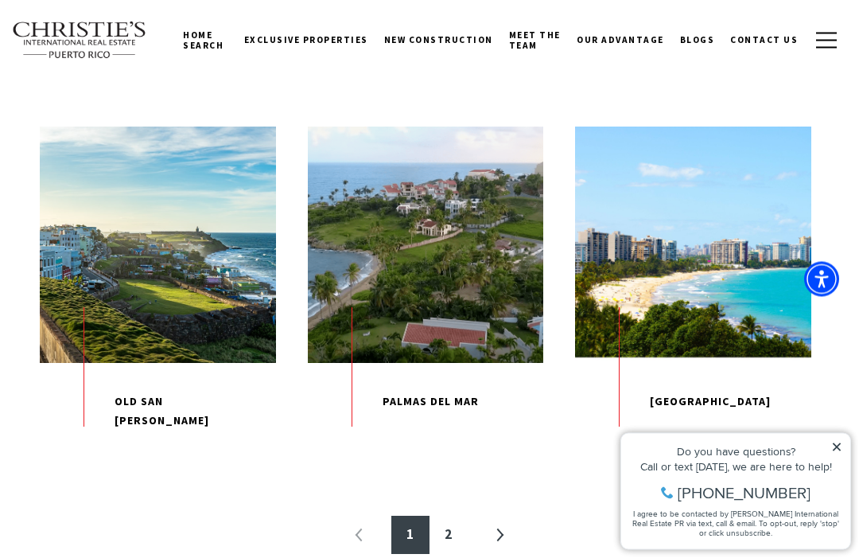
scroll to position [1535, 0]
click at [503, 554] on link "»" at bounding box center [500, 535] width 38 height 38
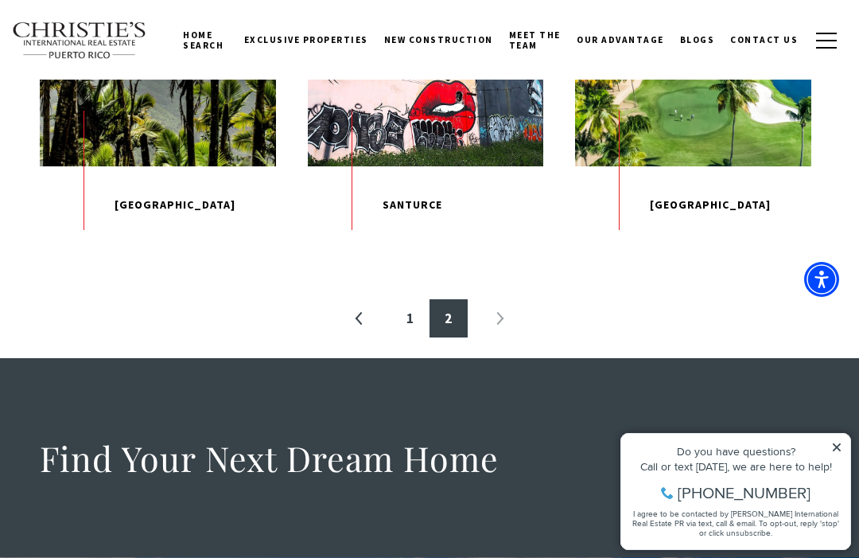
scroll to position [477, 0]
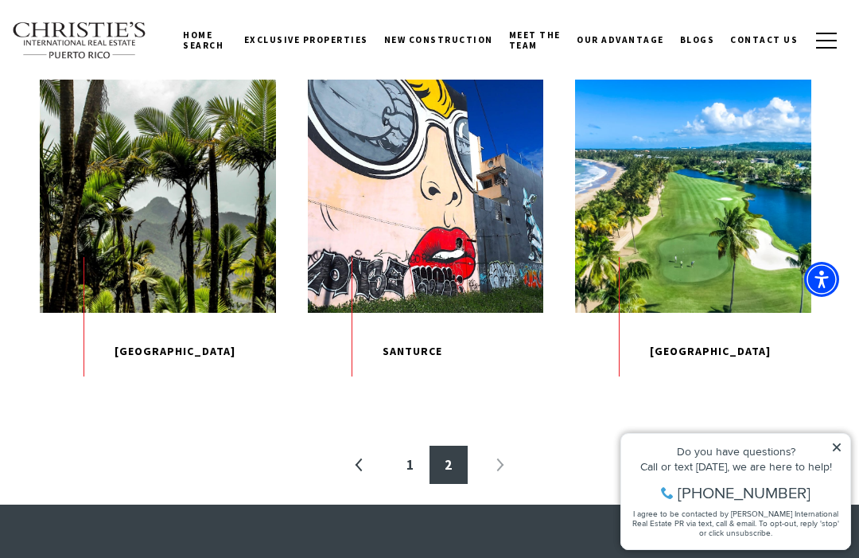
click at [835, 443] on icon at bounding box center [836, 447] width 11 height 11
click at [842, 448] on icon at bounding box center [836, 447] width 11 height 11
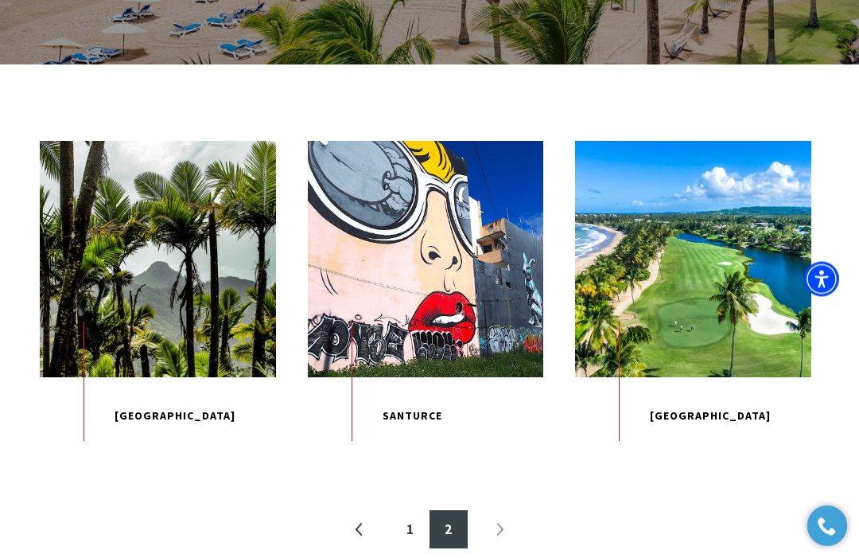
scroll to position [413, 0]
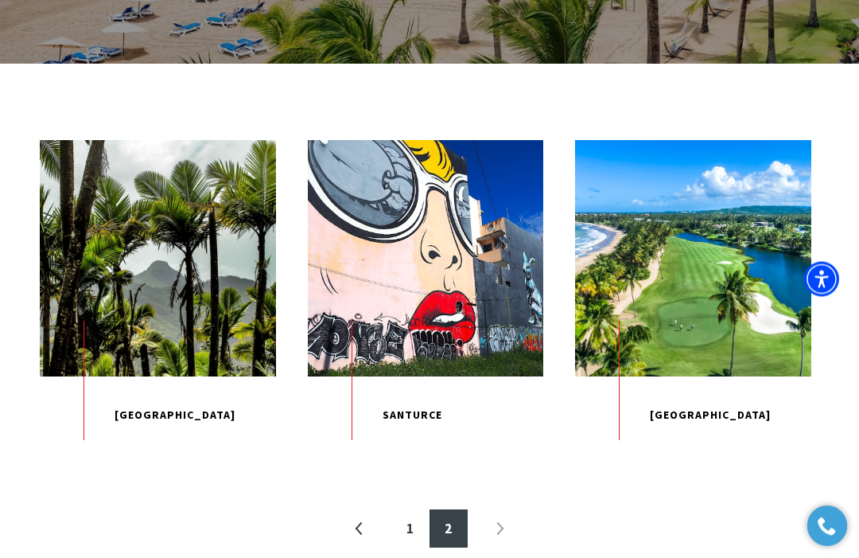
click at [430, 279] on span "EXPLORE" at bounding box center [426, 258] width 130 height 46
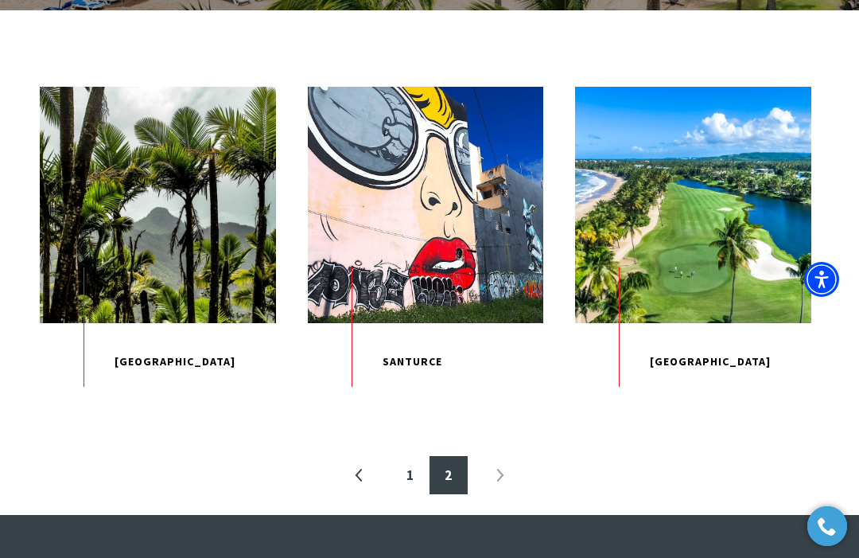
click at [154, 222] on span "EXPLORE" at bounding box center [158, 204] width 130 height 46
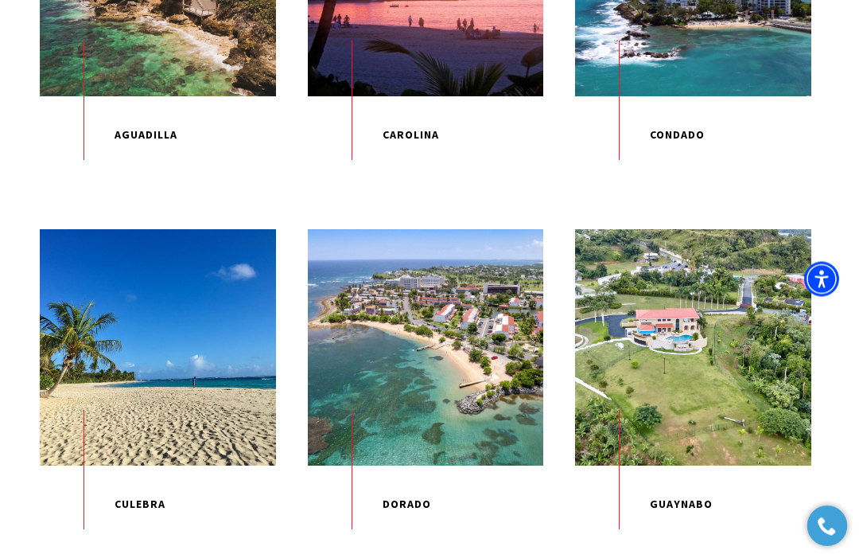
scroll to position [477, 0]
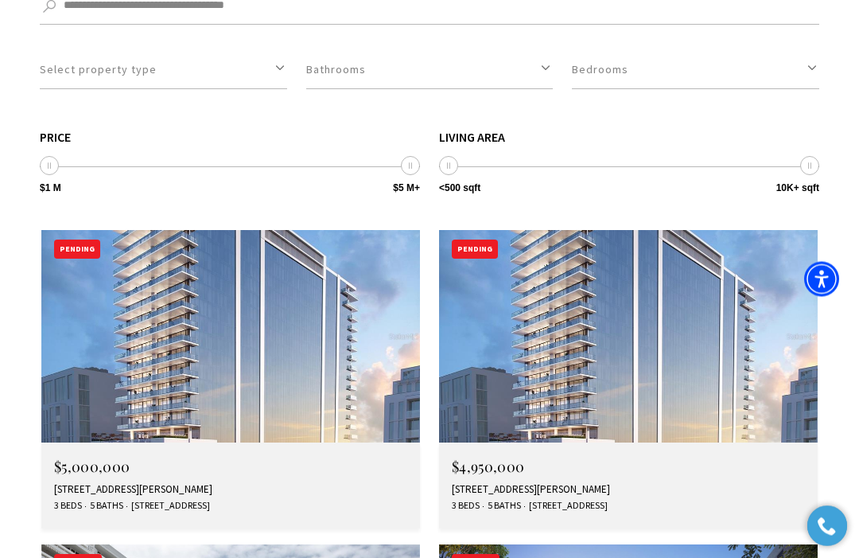
scroll to position [4595, 0]
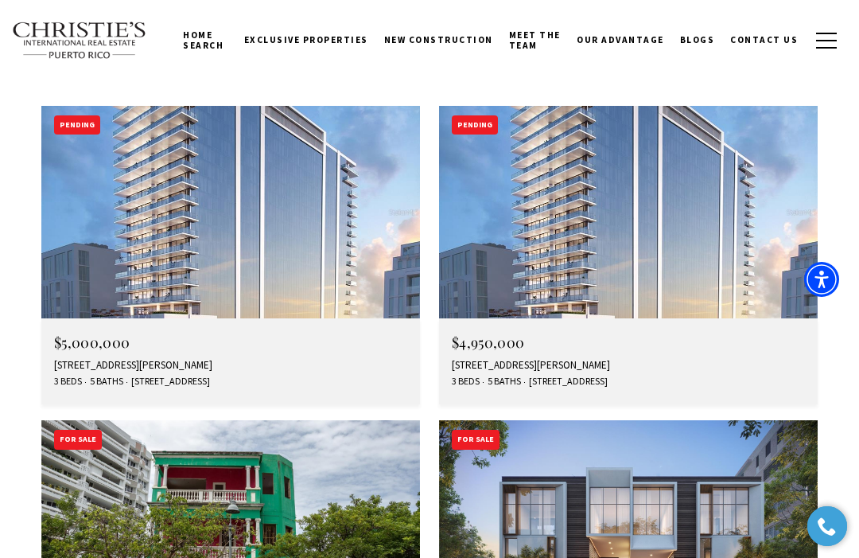
scroll to position [4711, 0]
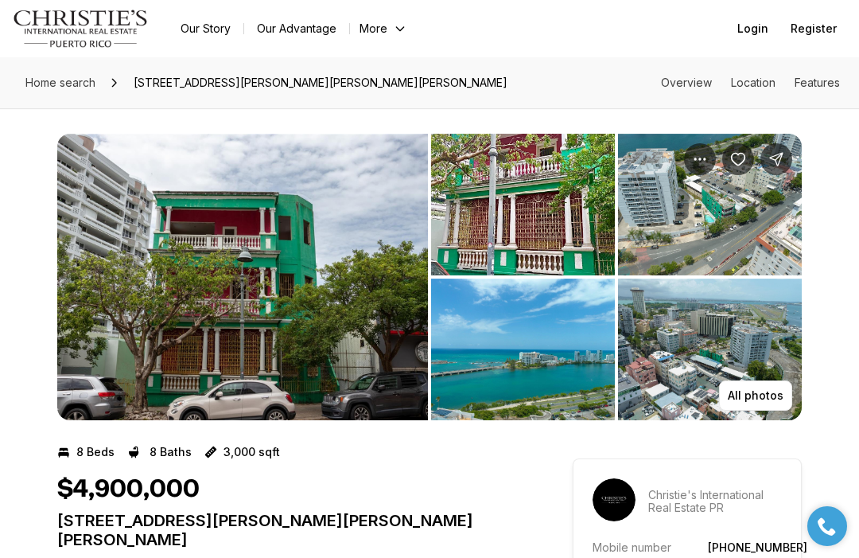
click at [223, 277] on img "View image gallery" at bounding box center [242, 277] width 371 height 286
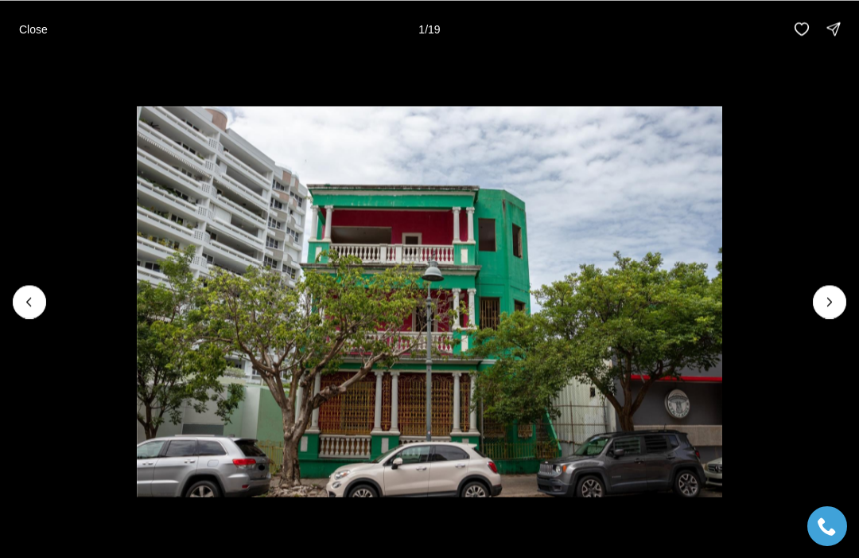
click at [430, 306] on img "1 of 19" at bounding box center [430, 301] width 586 height 391
click at [722, 292] on img "1 of 19" at bounding box center [430, 301] width 586 height 391
click at [722, 279] on img "1 of 19" at bounding box center [430, 301] width 586 height 391
click at [823, 297] on icon "Next slide" at bounding box center [830, 302] width 16 height 16
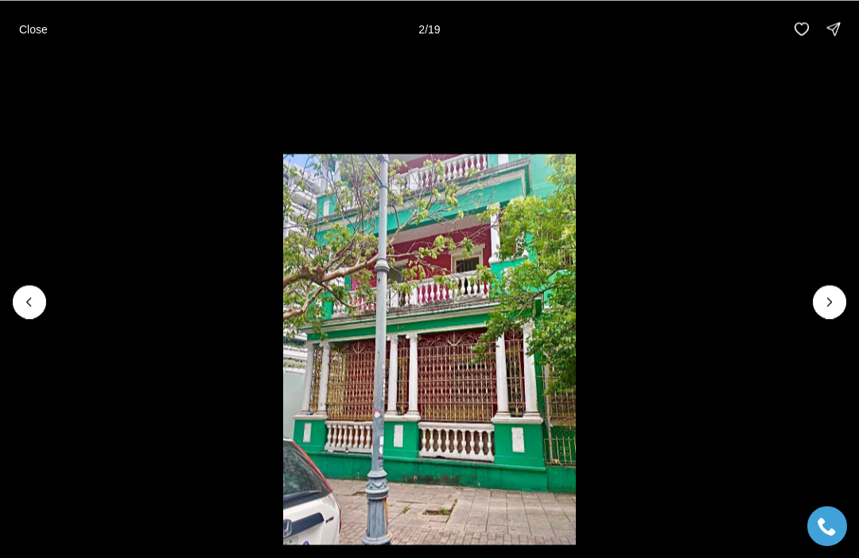
click at [808, 309] on li "2 of 19" at bounding box center [429, 301] width 859 height 488
click at [828, 288] on button "Next slide" at bounding box center [829, 301] width 33 height 33
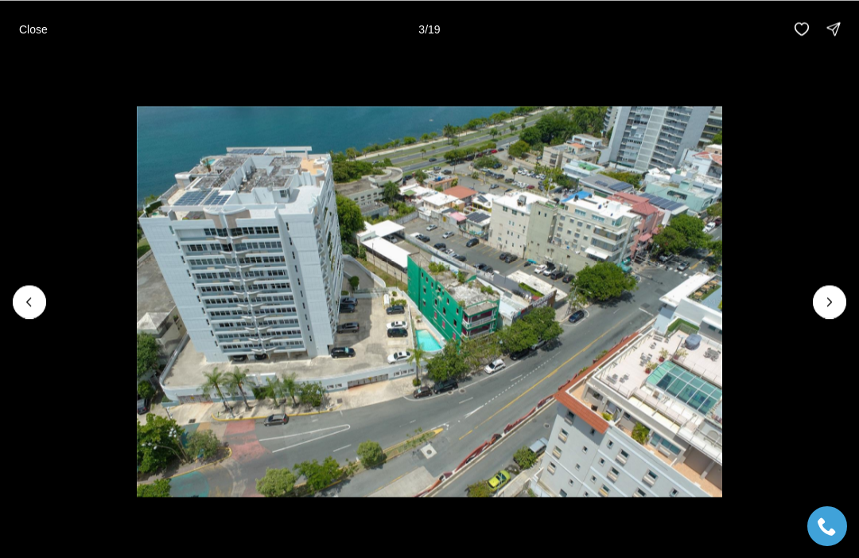
click at [823, 295] on icon "Next slide" at bounding box center [830, 302] width 16 height 16
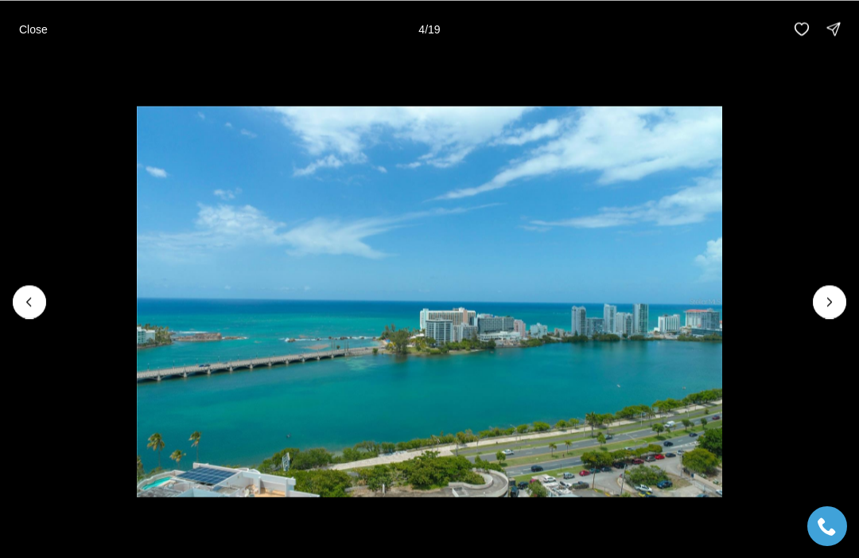
click at [832, 294] on icon "Next slide" at bounding box center [830, 302] width 16 height 16
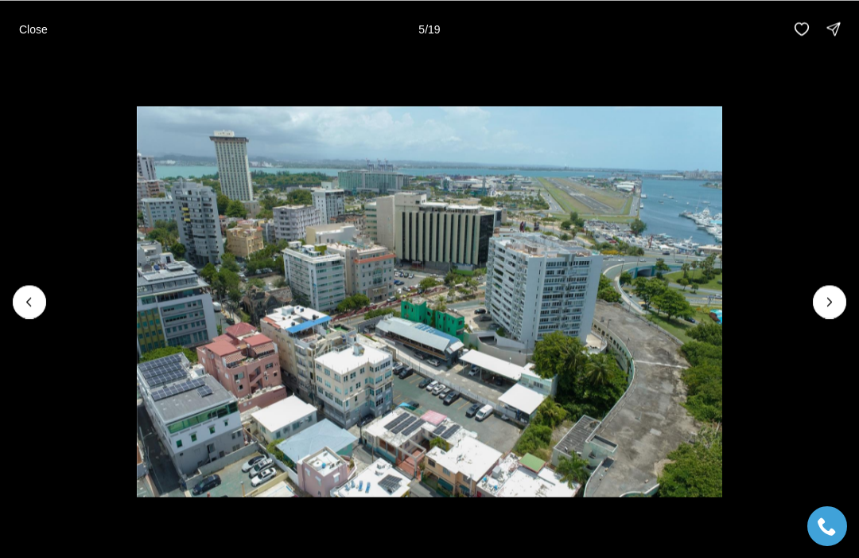
click at [827, 294] on icon "Next slide" at bounding box center [830, 302] width 16 height 16
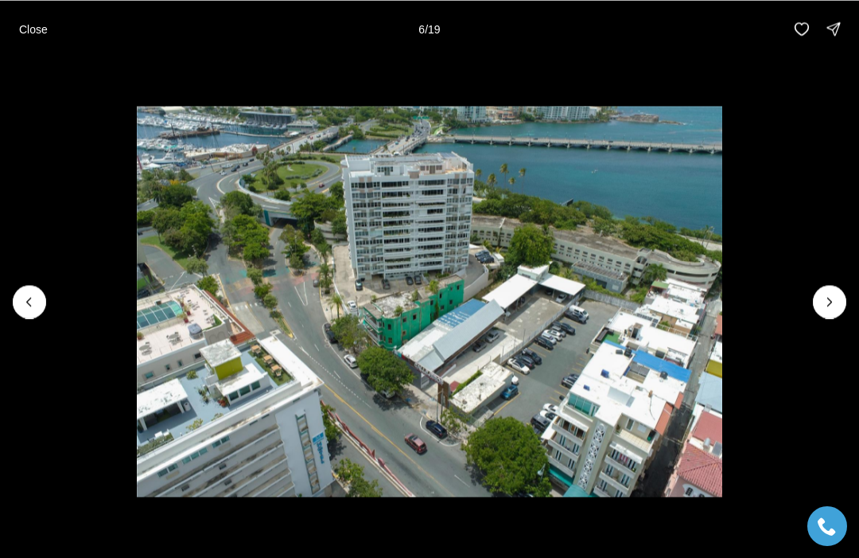
click at [722, 282] on img "6 of 19" at bounding box center [430, 301] width 586 height 391
click at [819, 290] on button "Next slide" at bounding box center [829, 301] width 33 height 33
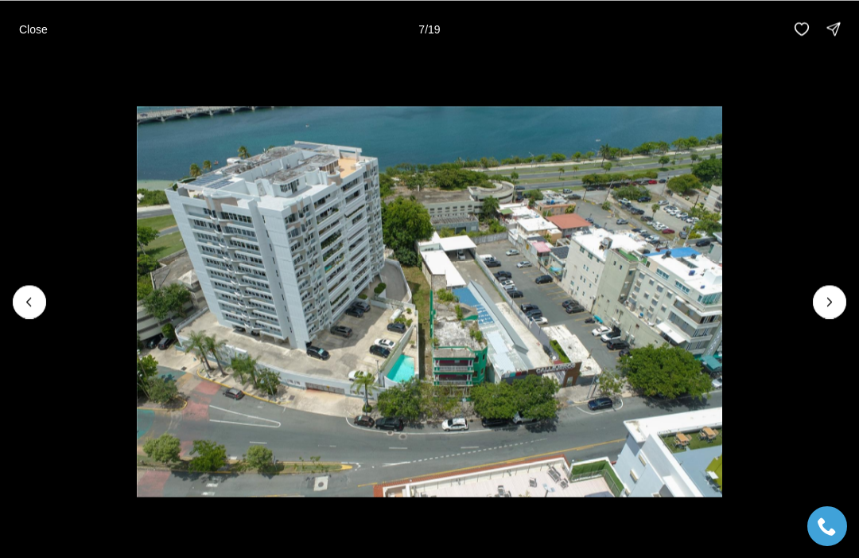
click at [829, 290] on button "Next slide" at bounding box center [829, 301] width 33 height 33
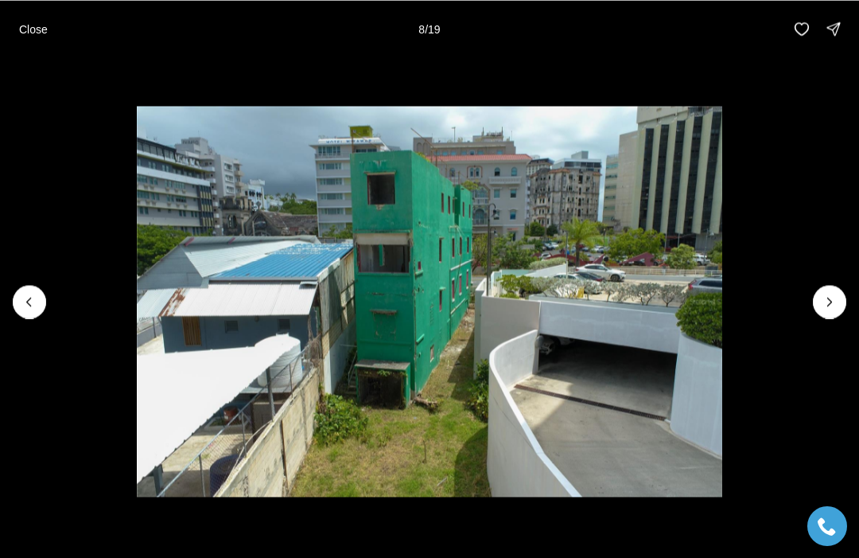
click at [832, 287] on button "Next slide" at bounding box center [829, 301] width 33 height 33
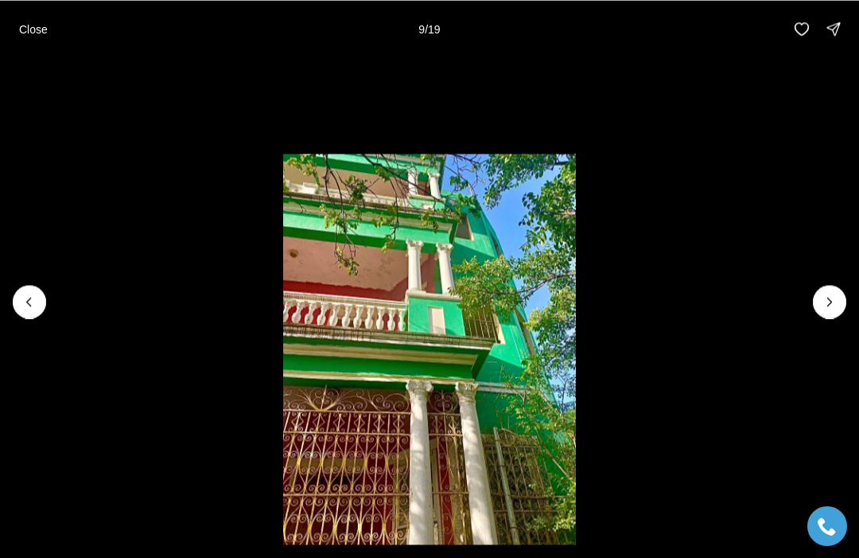
click at [827, 290] on button "Next slide" at bounding box center [829, 301] width 33 height 33
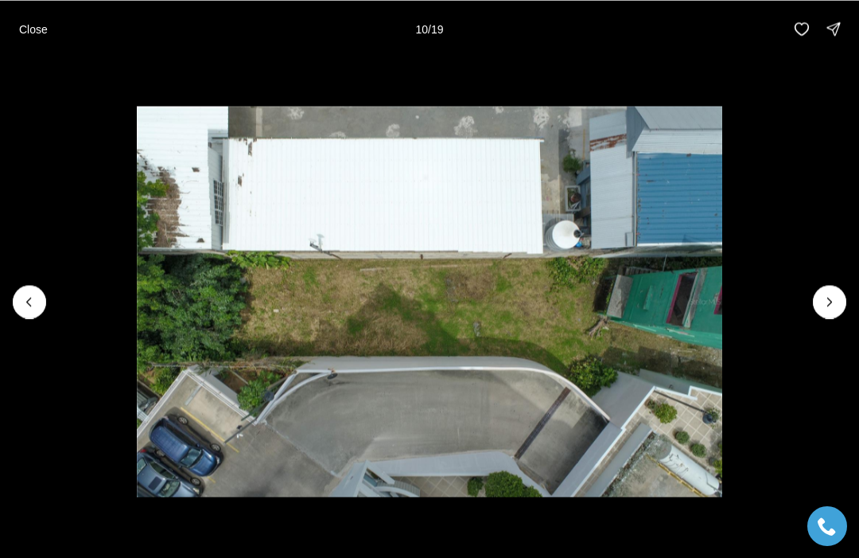
click at [824, 288] on button "Next slide" at bounding box center [829, 301] width 33 height 33
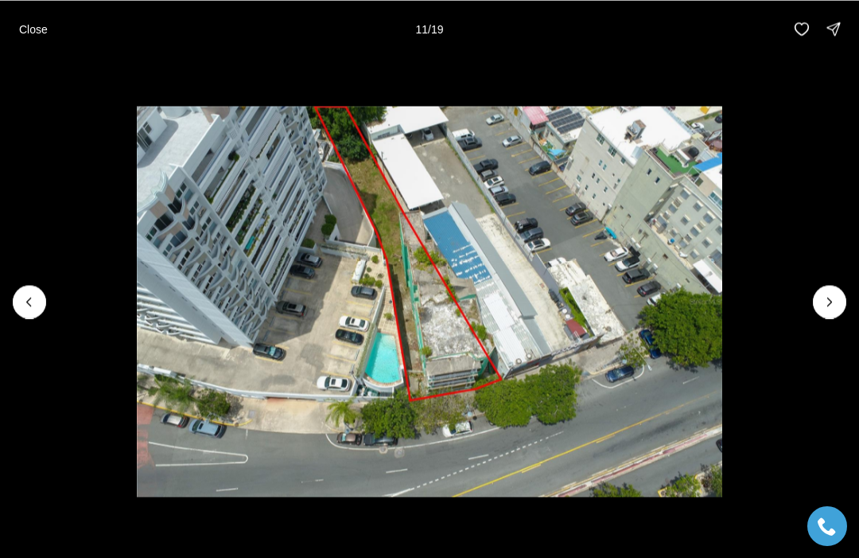
click at [826, 294] on icon "Next slide" at bounding box center [830, 302] width 16 height 16
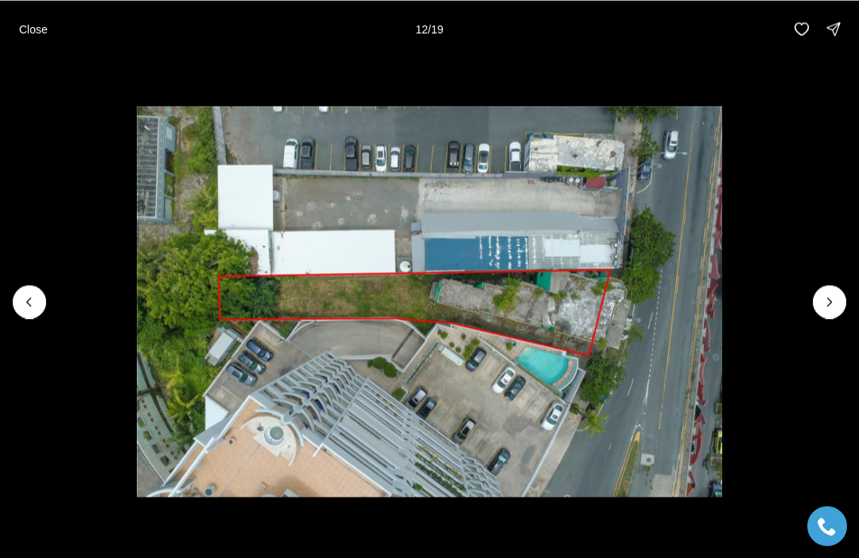
click at [825, 294] on icon "Next slide" at bounding box center [830, 302] width 16 height 16
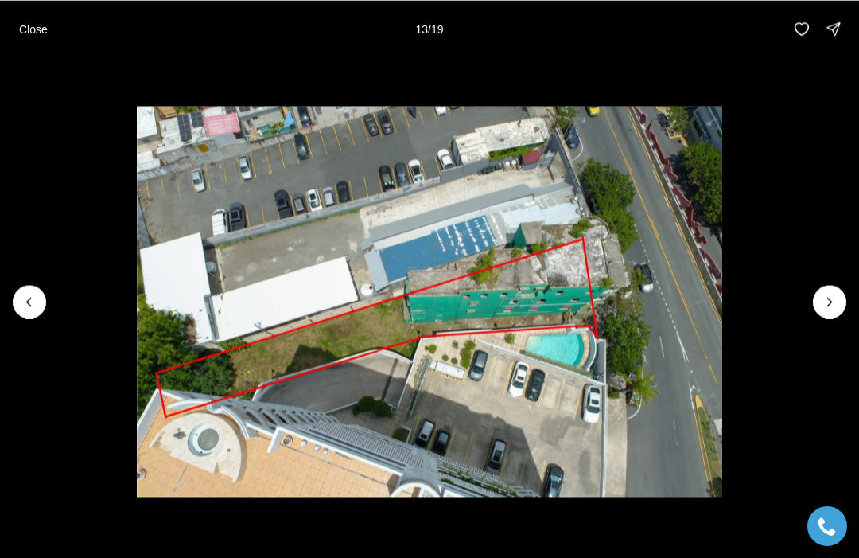
click at [826, 289] on button "Next slide" at bounding box center [829, 301] width 33 height 33
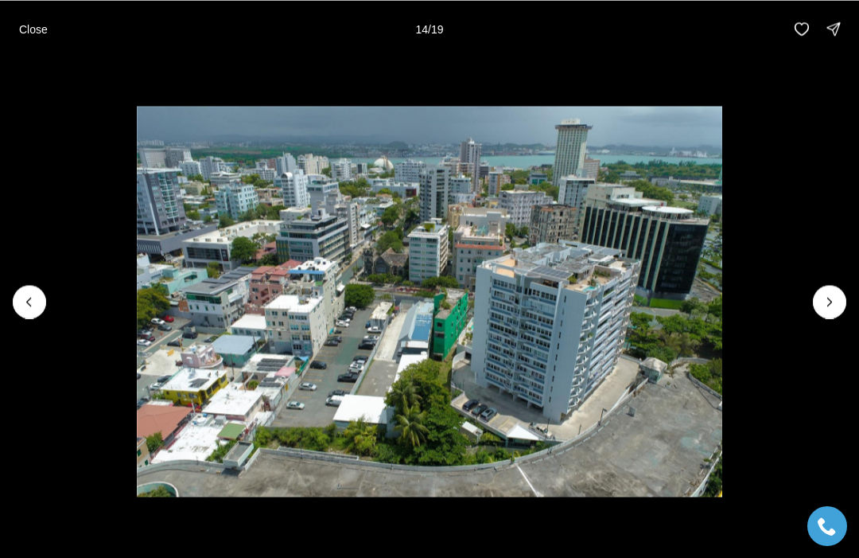
click at [722, 309] on img "14 of 19" at bounding box center [430, 301] width 586 height 391
click at [822, 286] on button "Next slide" at bounding box center [829, 301] width 33 height 33
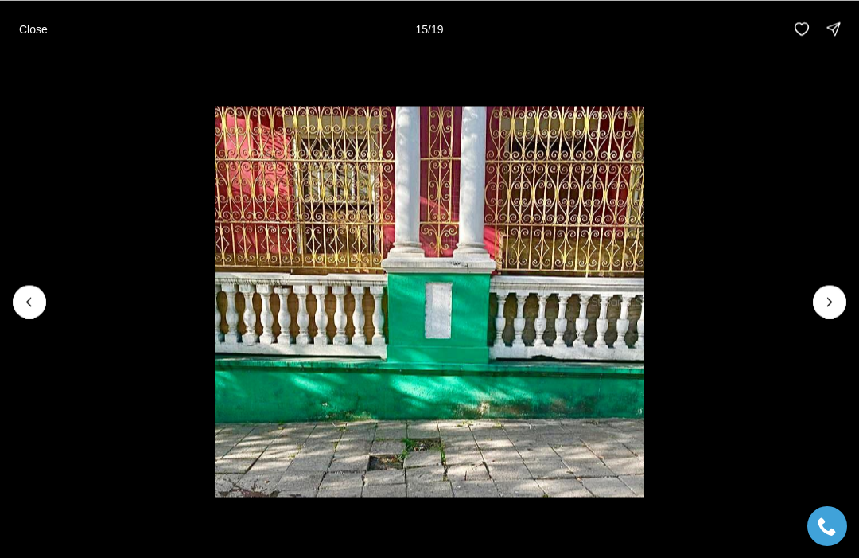
click at [813, 298] on button "Next slide" at bounding box center [829, 301] width 33 height 33
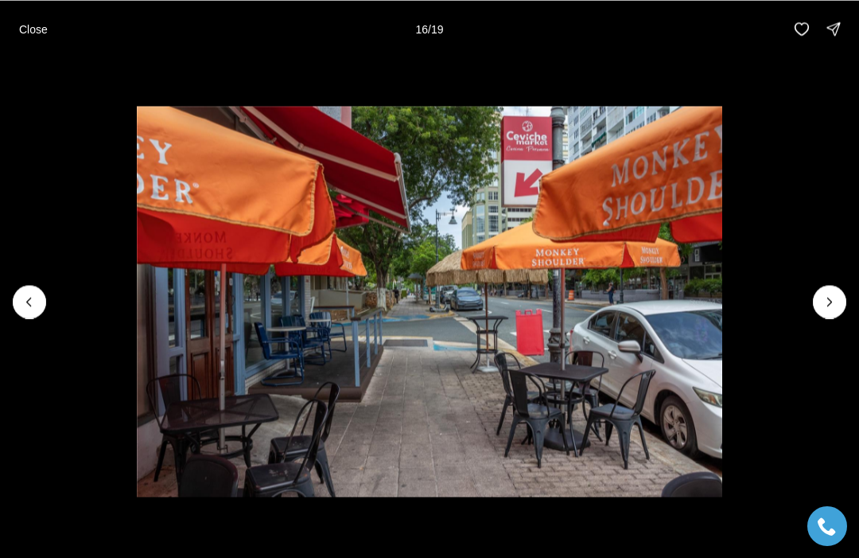
click at [722, 282] on img "16 of 19" at bounding box center [430, 301] width 586 height 391
click at [818, 294] on button "Next slide" at bounding box center [829, 301] width 33 height 33
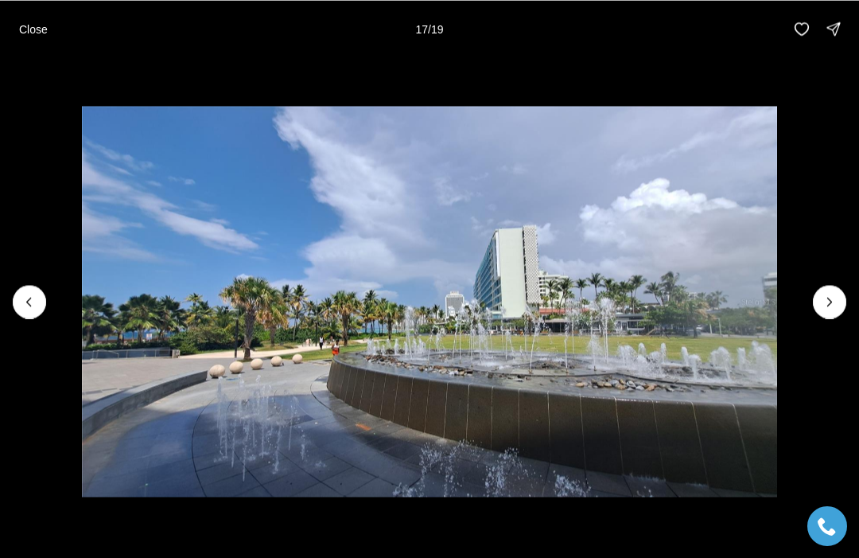
click at [776, 283] on img "17 of 19" at bounding box center [429, 301] width 695 height 391
click at [826, 288] on button "Next slide" at bounding box center [829, 301] width 33 height 33
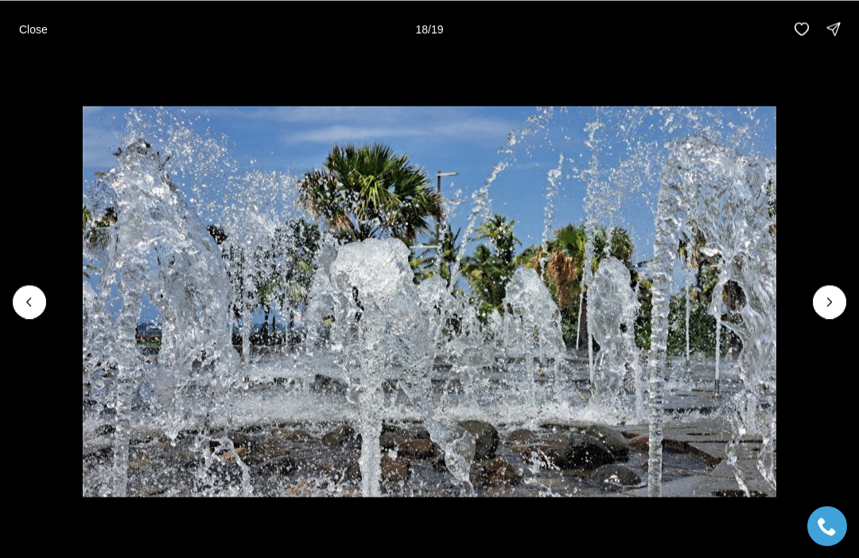
click at [831, 296] on icon "Next slide" at bounding box center [830, 302] width 16 height 16
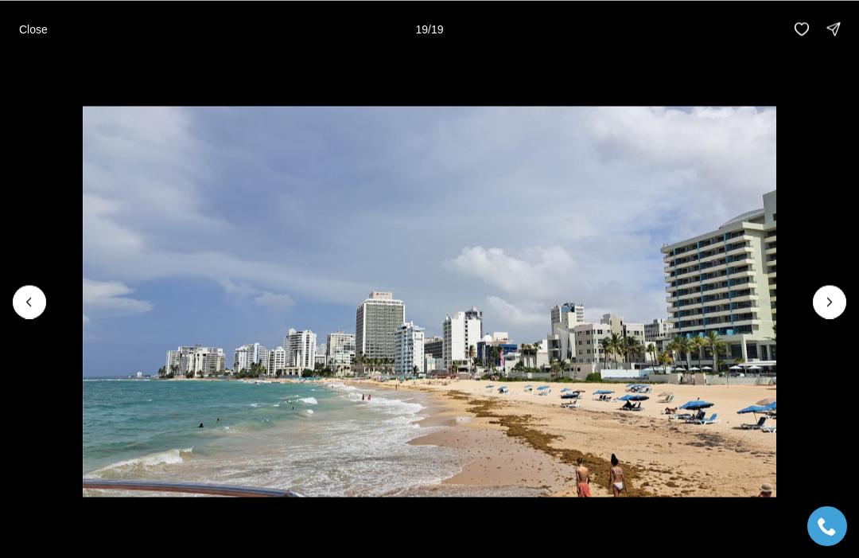
click at [776, 282] on img "19 of 19" at bounding box center [430, 301] width 694 height 391
click at [776, 286] on img "19 of 19" at bounding box center [430, 301] width 694 height 391
click at [829, 294] on div at bounding box center [829, 301] width 33 height 33
click at [837, 294] on div at bounding box center [829, 301] width 33 height 33
click at [33, 19] on button "Close" at bounding box center [34, 29] width 48 height 32
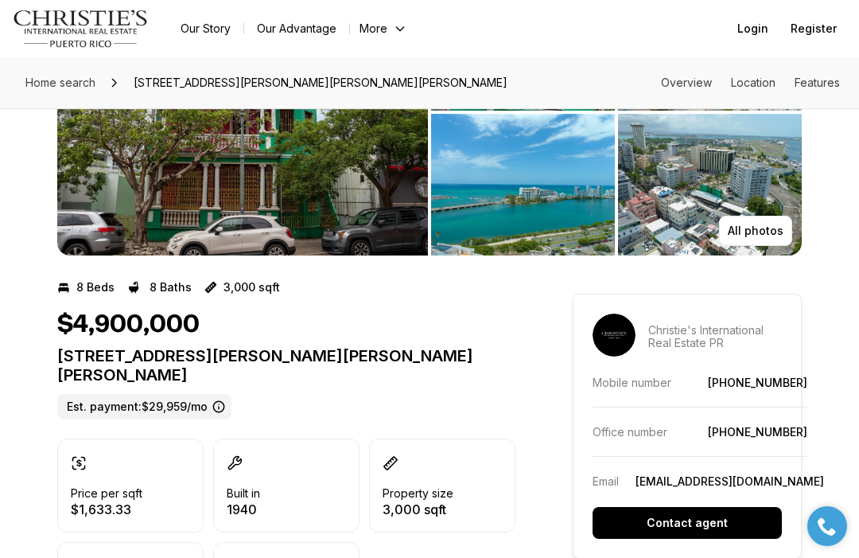
scroll to position [163, 0]
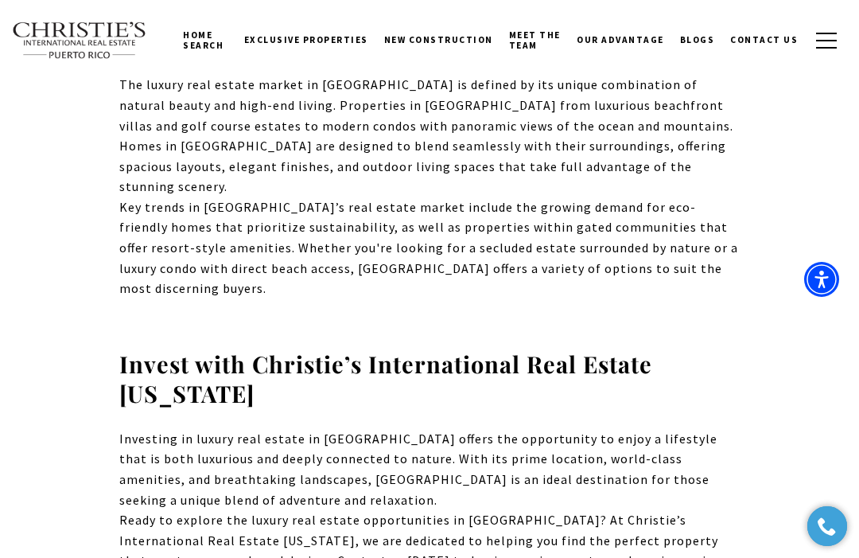
scroll to position [1189, 0]
